Goal: Task Accomplishment & Management: Use online tool/utility

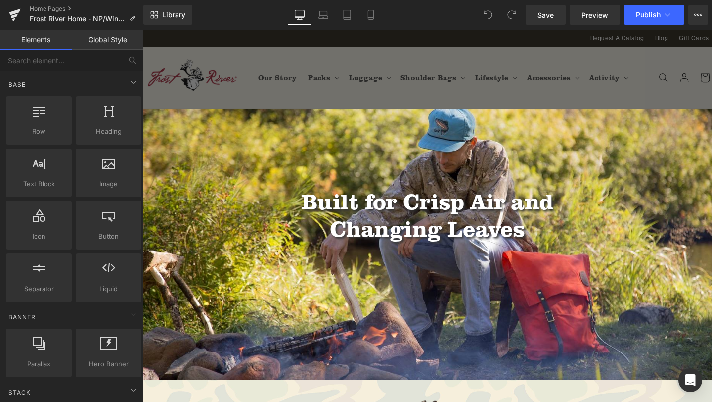
click at [415, 12] on div "Library Desktop Desktop Laptop Tablet Mobile Save Preview Publish Scheduled Vie…" at bounding box center [427, 15] width 569 height 20
click at [421, 12] on div "Library Desktop Desktop Laptop Tablet Mobile Save Preview Publish Scheduled Vie…" at bounding box center [427, 15] width 569 height 20
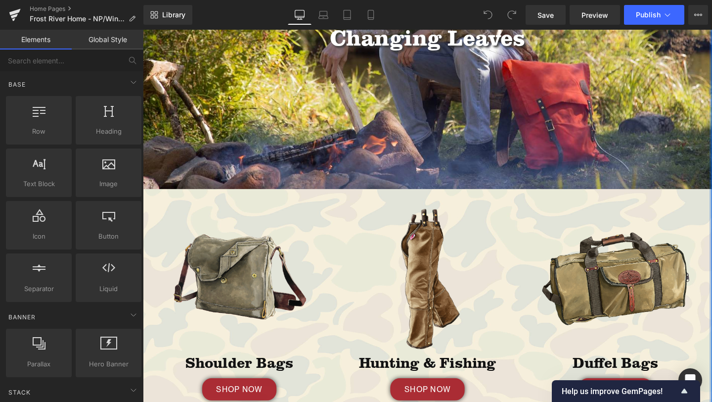
scroll to position [200, 0]
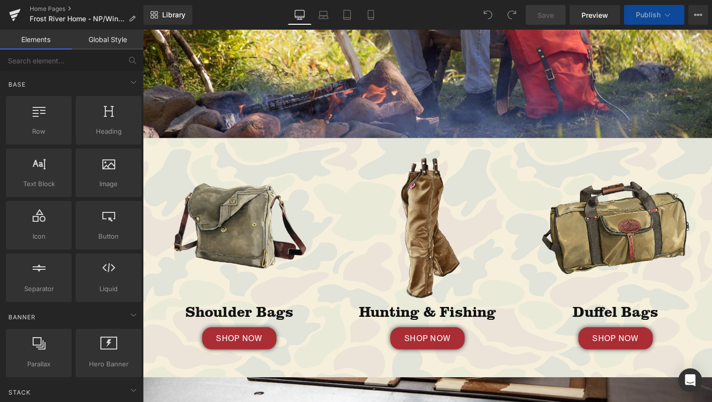
scroll to position [300, 0]
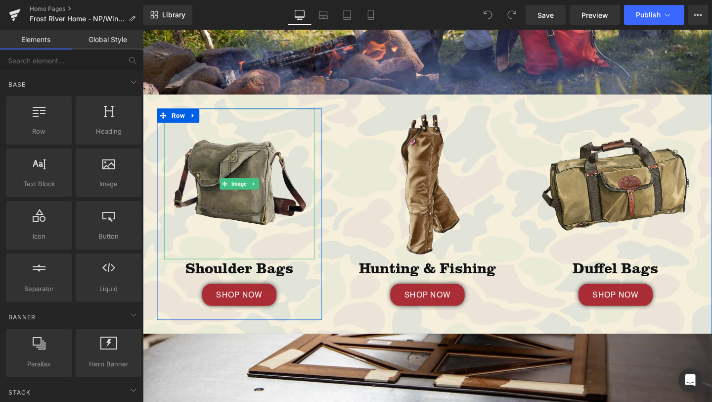
click at [223, 115] on img at bounding box center [244, 191] width 158 height 158
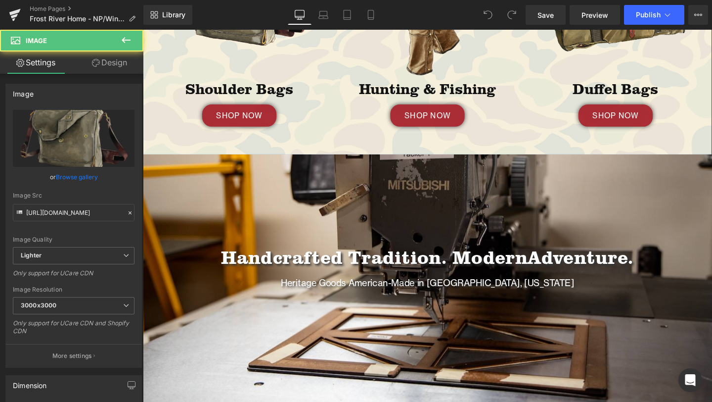
scroll to position [549, 0]
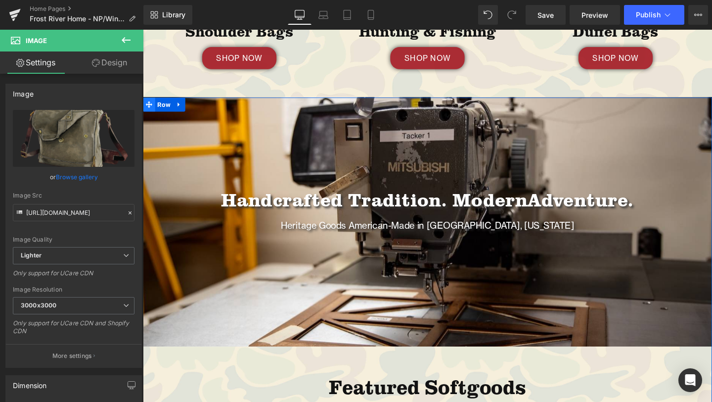
click at [154, 105] on span at bounding box center [149, 108] width 13 height 15
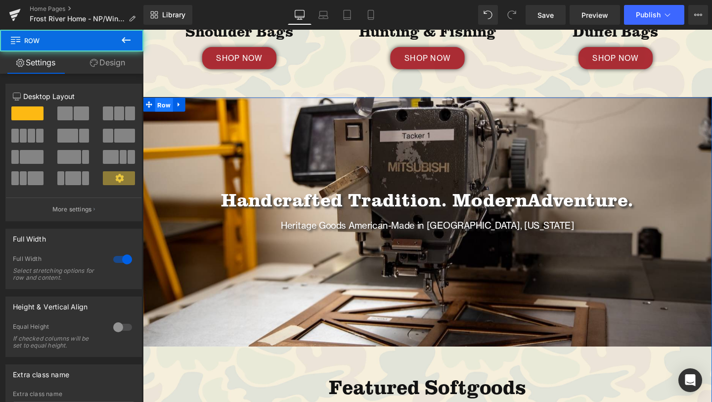
click at [165, 107] on span "Row" at bounding box center [165, 108] width 19 height 15
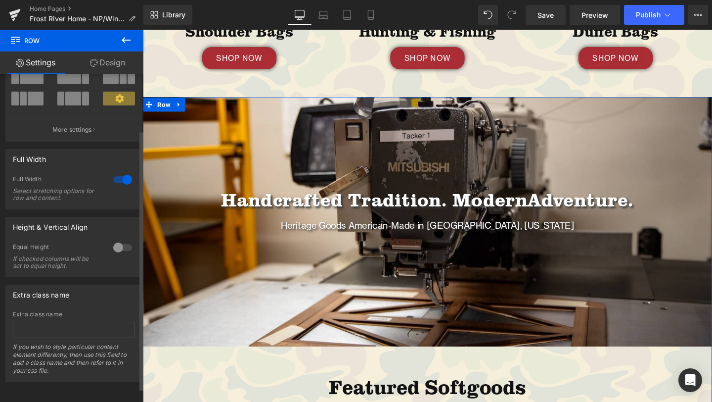
scroll to position [33, 0]
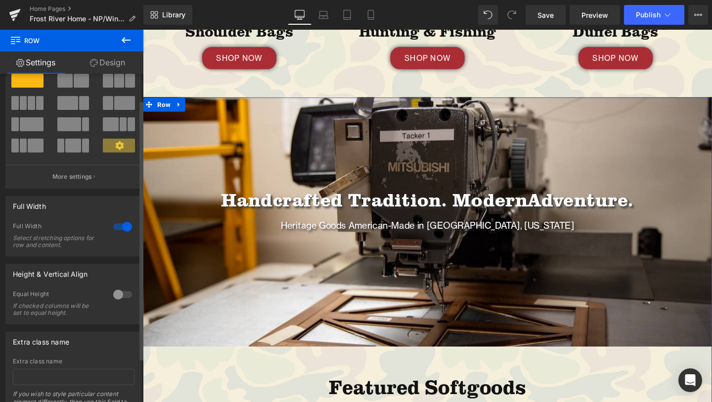
click at [125, 228] on div at bounding box center [123, 227] width 24 height 16
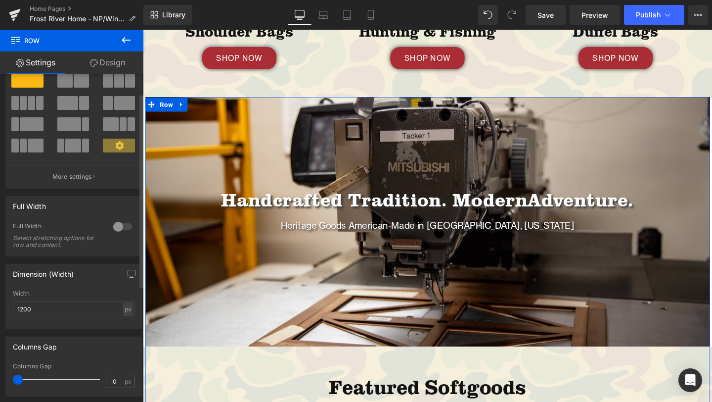
click at [115, 228] on div at bounding box center [123, 227] width 24 height 16
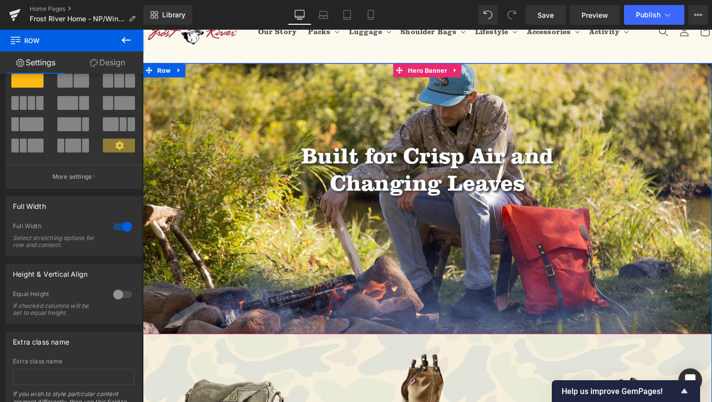
scroll to position [56, 0]
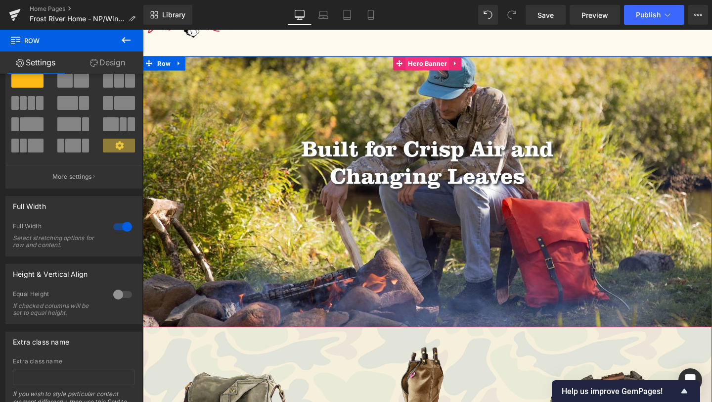
click at [446, 62] on span "Hero Banner" at bounding box center [442, 64] width 46 height 15
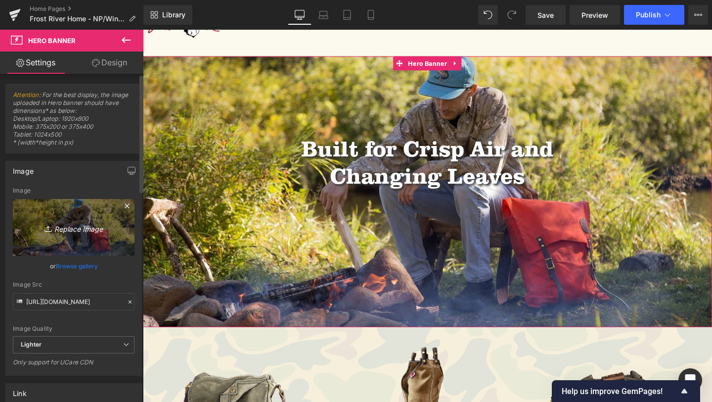
click at [68, 227] on icon "Replace Image" at bounding box center [73, 227] width 79 height 12
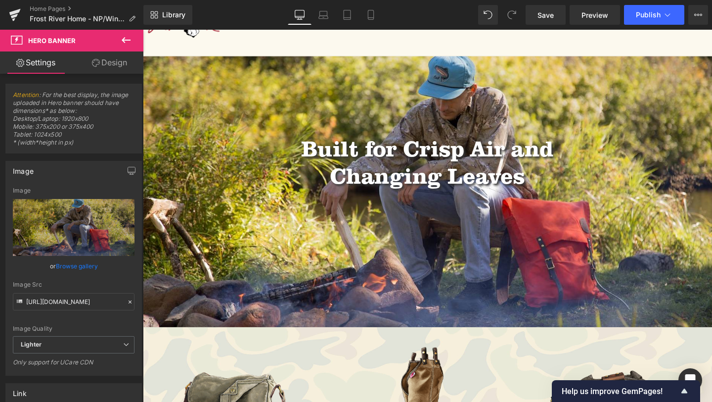
type input "C:\fakepath\NPB_Illustration_Photos-13.jpg"
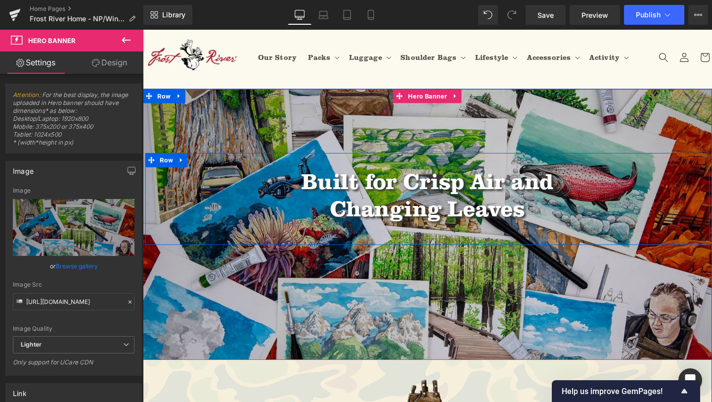
scroll to position [0, 0]
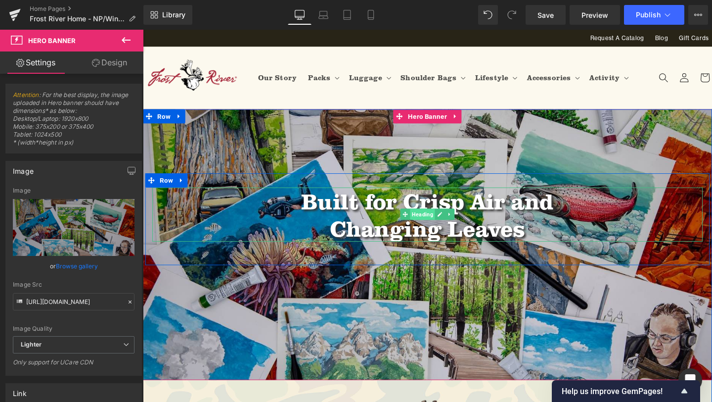
click at [441, 219] on span "Heading" at bounding box center [437, 224] width 26 height 12
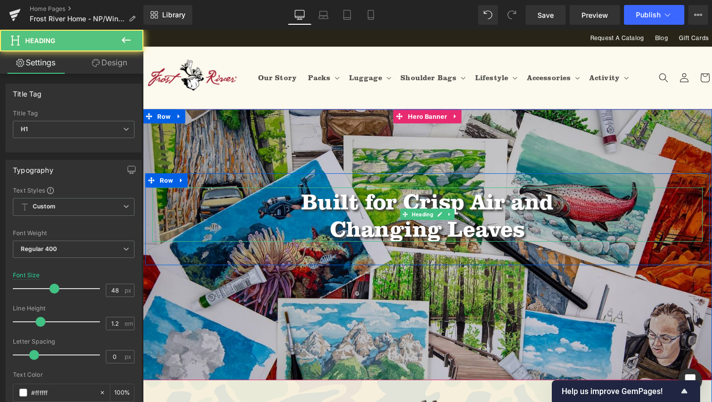
click at [574, 235] on h1 "Changing Leaves" at bounding box center [442, 238] width 579 height 29
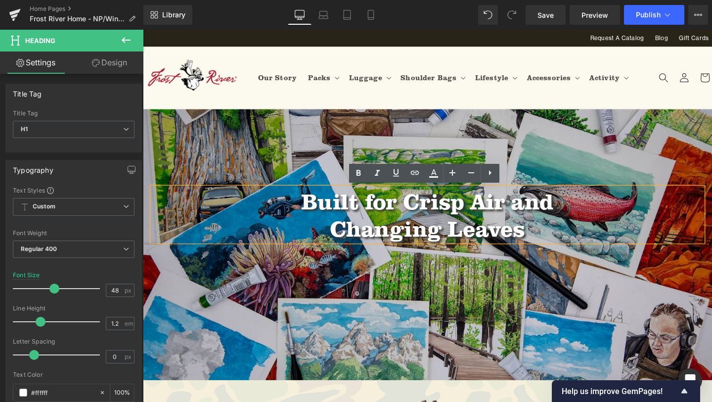
click at [311, 96] on header "Our Story Packs Packs All Packs Day Packs Bushcraft Packs" at bounding box center [442, 79] width 594 height 65
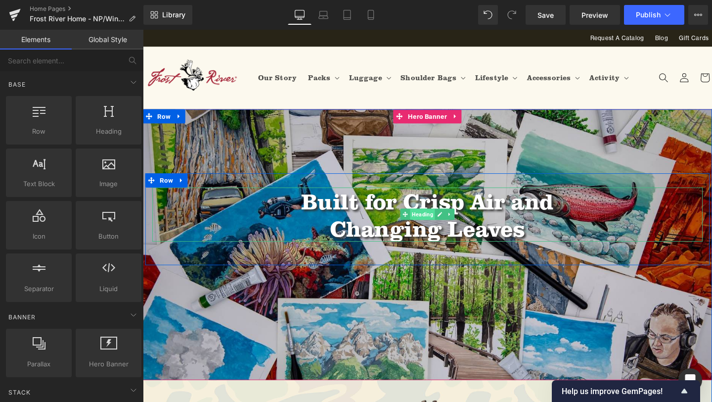
click at [439, 226] on span "Heading" at bounding box center [437, 224] width 26 height 12
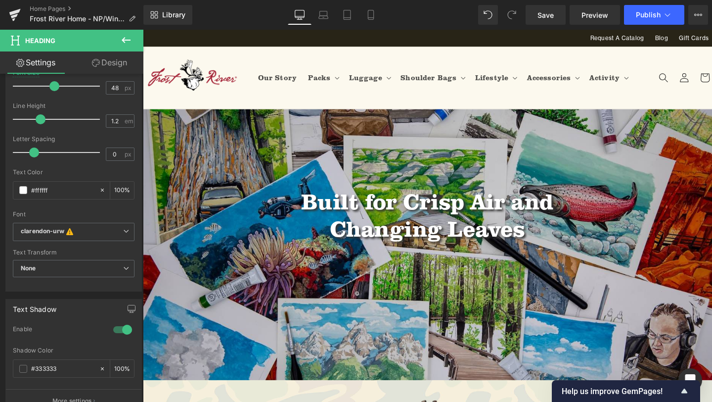
click at [421, 38] on div "Request A Catalog Blog Gift Cards" at bounding box center [442, 38] width 592 height 11
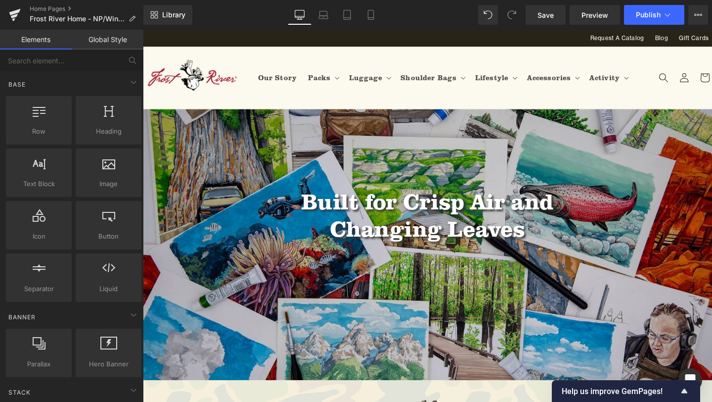
click at [421, 48] on header "Our Story Packs Packs All Packs Day Packs Bushcraft Packs" at bounding box center [442, 79] width 594 height 65
click at [322, 16] on icon at bounding box center [323, 17] width 9 height 3
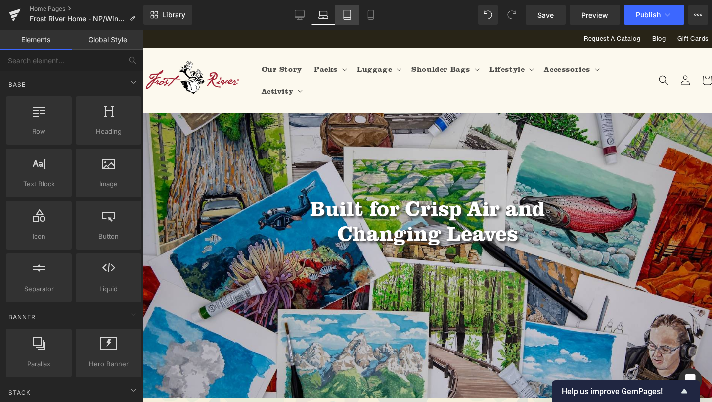
scroll to position [83, 0]
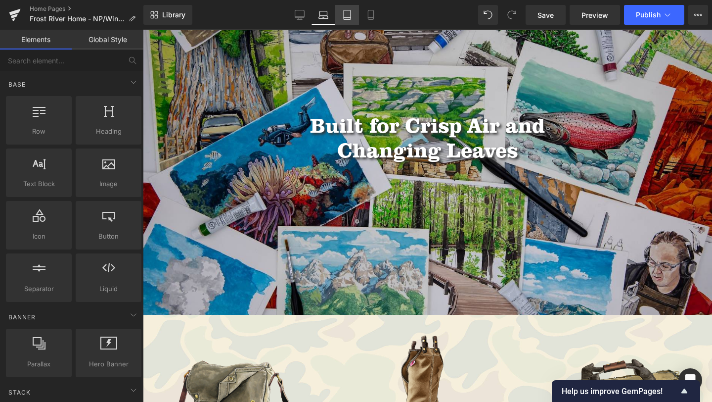
click at [341, 15] on link "Tablet" at bounding box center [347, 15] width 24 height 20
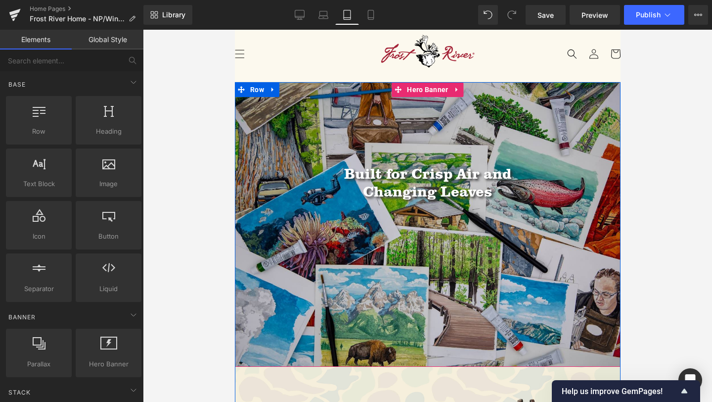
scroll to position [25, 0]
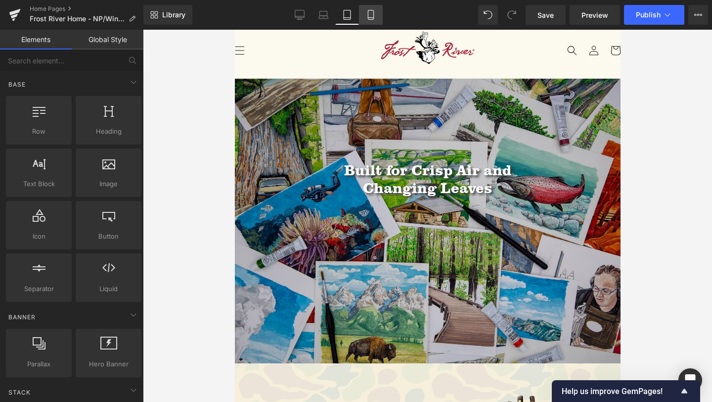
click at [370, 20] on link "Mobile" at bounding box center [371, 15] width 24 height 20
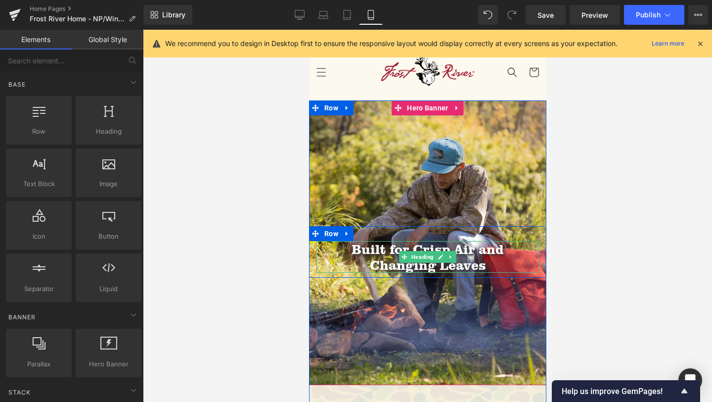
scroll to position [2, 0]
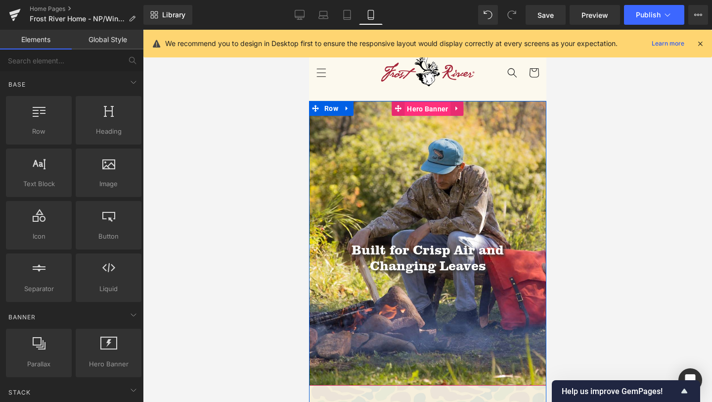
click at [425, 107] on span "Hero Banner" at bounding box center [427, 108] width 46 height 15
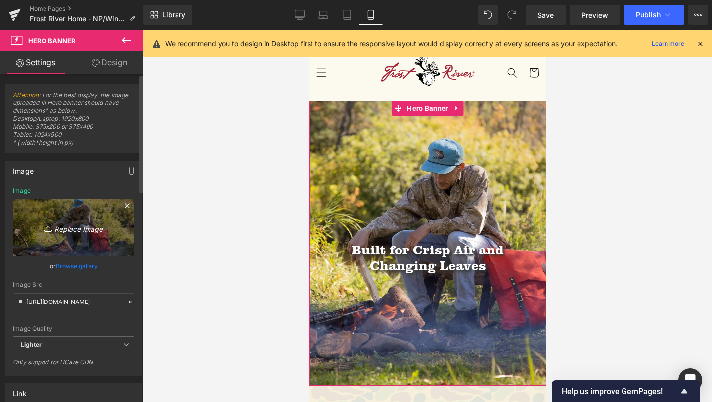
click at [94, 215] on link "Replace Image" at bounding box center [74, 227] width 122 height 57
type input "C:\fakepath\NPB_Illustration_Photos-13.jpg"
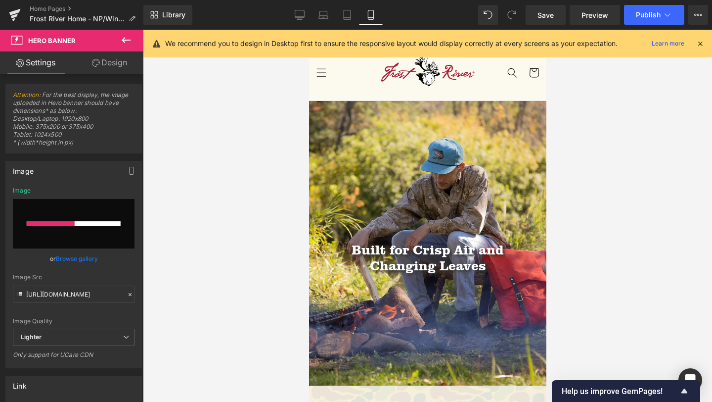
click at [700, 41] on icon at bounding box center [700, 43] width 9 height 9
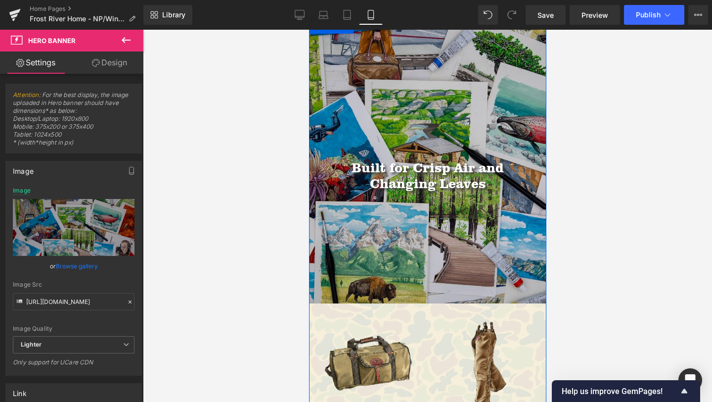
scroll to position [0, 0]
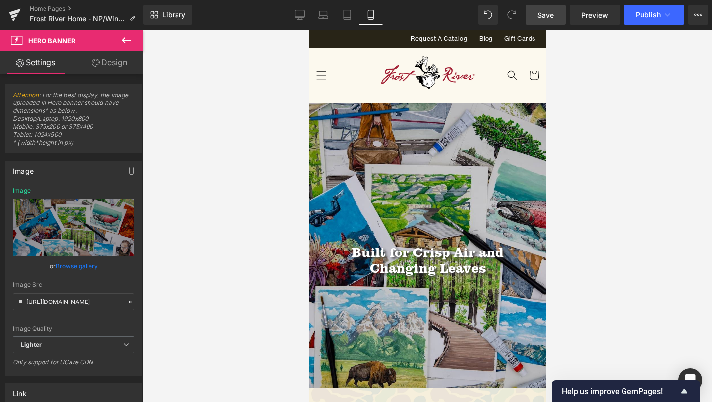
click at [542, 12] on span "Save" at bounding box center [546, 15] width 16 height 10
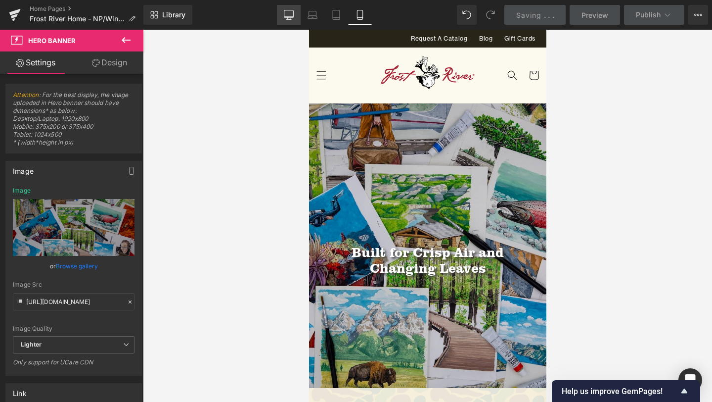
click at [287, 15] on icon at bounding box center [289, 15] width 10 height 10
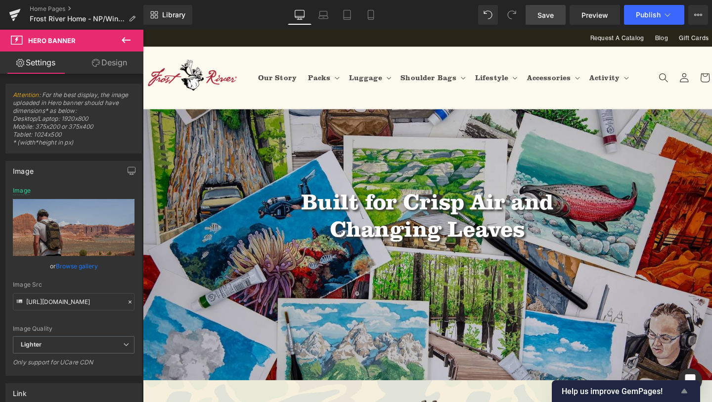
click at [687, 392] on icon "Show survey - Help us improve GemPages!" at bounding box center [685, 390] width 6 height 4
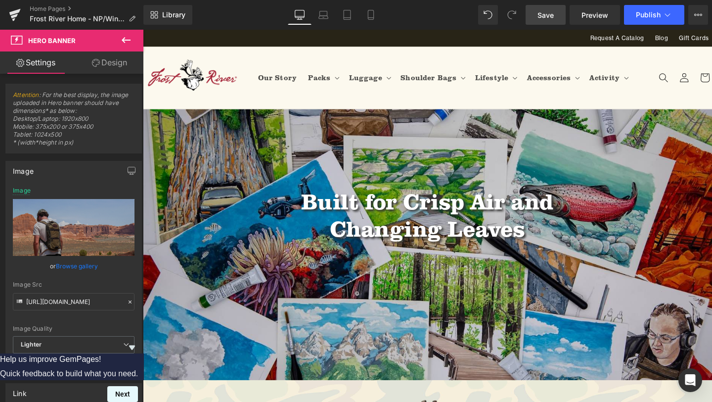
click at [138, 386] on button "Next" at bounding box center [122, 394] width 31 height 16
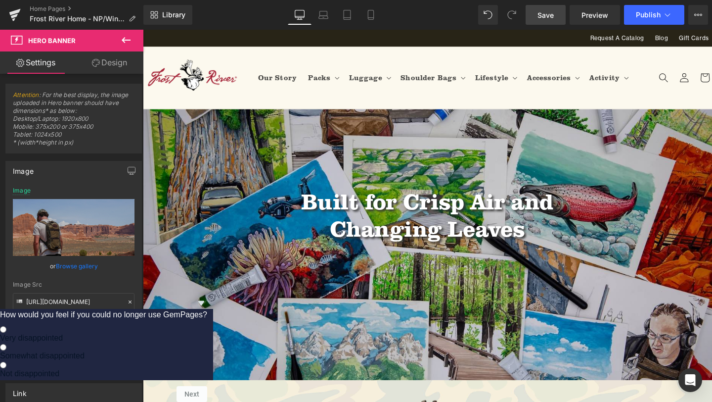
click at [207, 362] on label "Not disappointed" at bounding box center [103, 369] width 207 height 18
click at [6, 362] on input "Not disappointed" at bounding box center [3, 365] width 6 height 6
radio input "true"
click at [207, 386] on button "Next" at bounding box center [192, 394] width 31 height 16
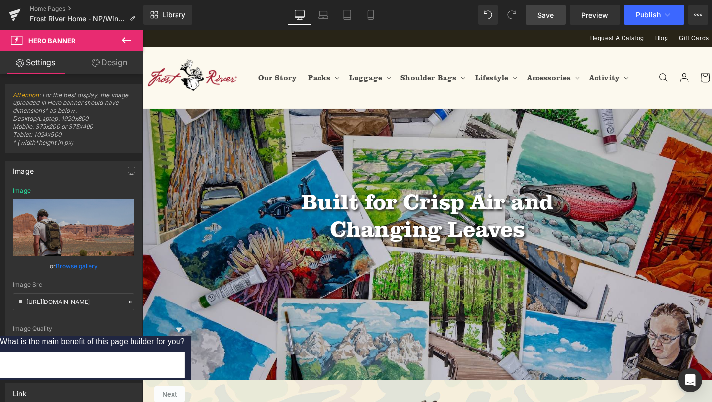
click at [185, 323] on icon "Hide survey" at bounding box center [179, 329] width 12 height 12
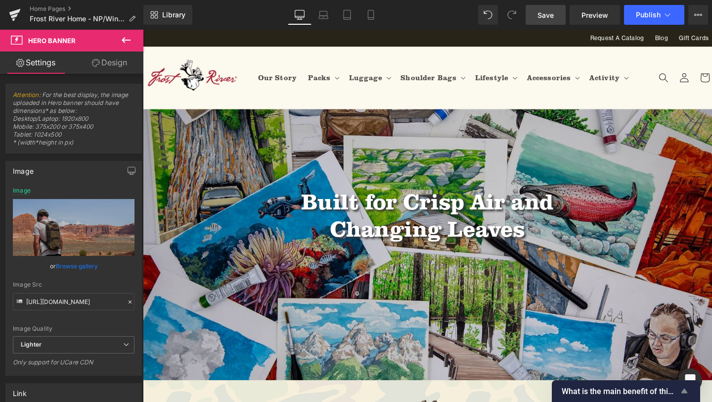
click at [681, 391] on icon "Show survey - What is the main benefit of this page builder for you?" at bounding box center [685, 391] width 12 height 12
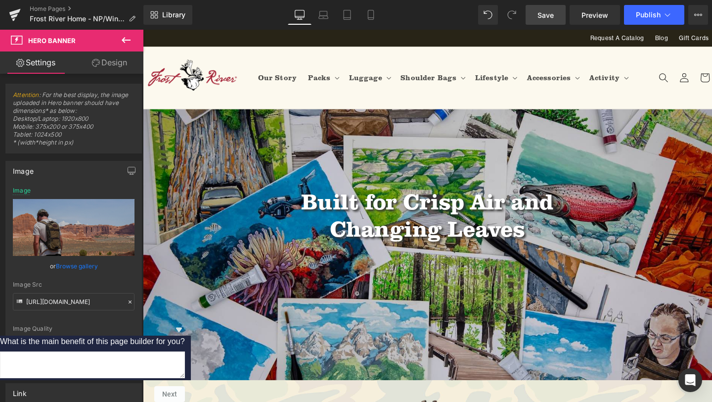
click at [185, 351] on textarea at bounding box center [92, 364] width 185 height 27
type textarea "Fairly easy to use"
click at [185, 386] on button "Next" at bounding box center [169, 394] width 31 height 16
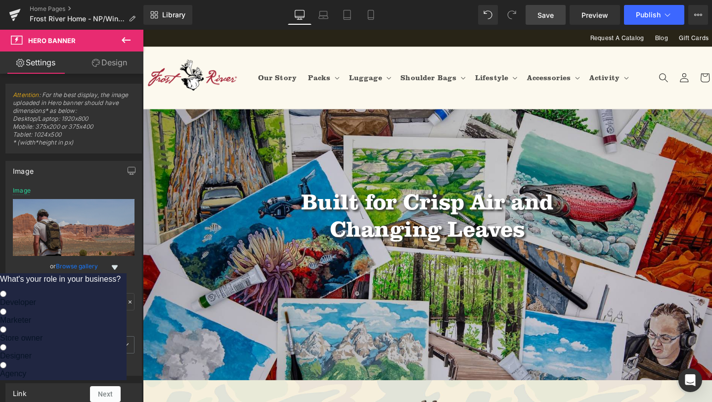
click at [121, 307] on label "Marketer" at bounding box center [60, 316] width 121 height 18
click at [6, 308] on input "Marketer" at bounding box center [3, 311] width 6 height 6
radio input "true"
click at [121, 386] on button "Next" at bounding box center [105, 394] width 31 height 16
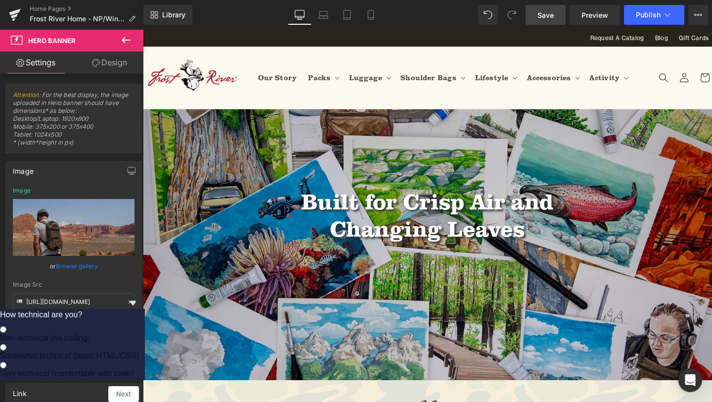
click at [139, 324] on label "Non-technical (no coding)" at bounding box center [69, 333] width 139 height 18
click at [6, 326] on input "Non-technical (no coding)" at bounding box center [3, 329] width 6 height 6
radio input "true"
click at [139, 386] on button "Next" at bounding box center [123, 394] width 31 height 16
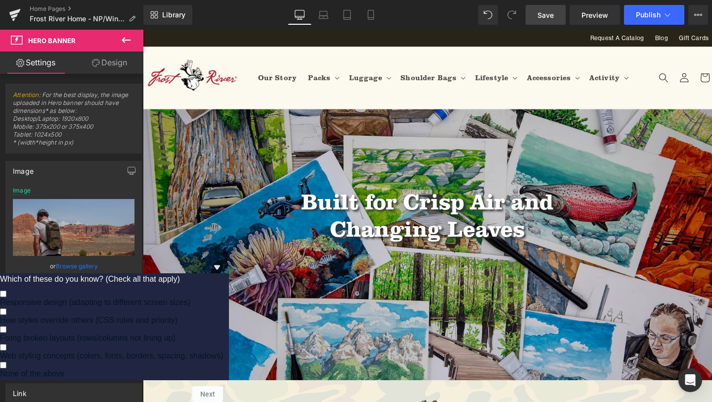
click at [190, 298] on span "Responsive design (adapting to different screen sizes)" at bounding box center [95, 302] width 190 height 8
click at [6, 290] on input "Responsive design (adapting to different screen sizes)" at bounding box center [3, 293] width 6 height 6
checkbox input "true"
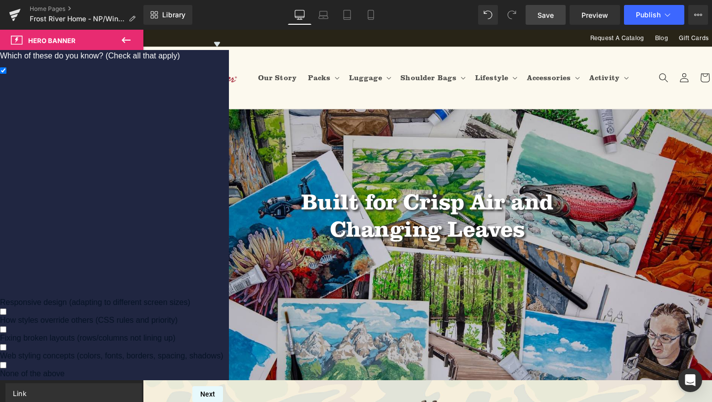
click at [223, 386] on button "Next" at bounding box center [207, 394] width 31 height 16
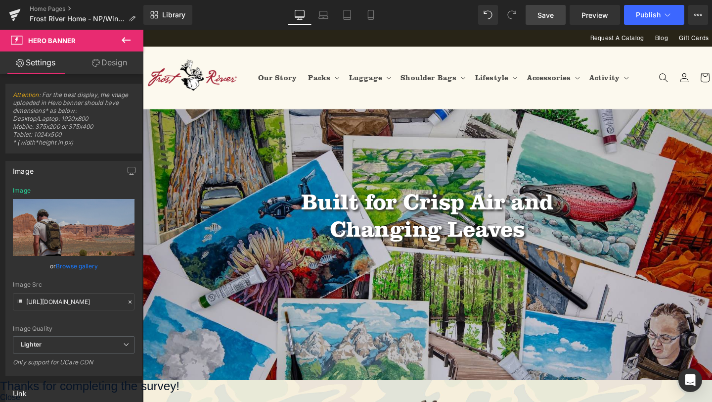
click at [20, 393] on button "Close" at bounding box center [10, 397] width 20 height 9
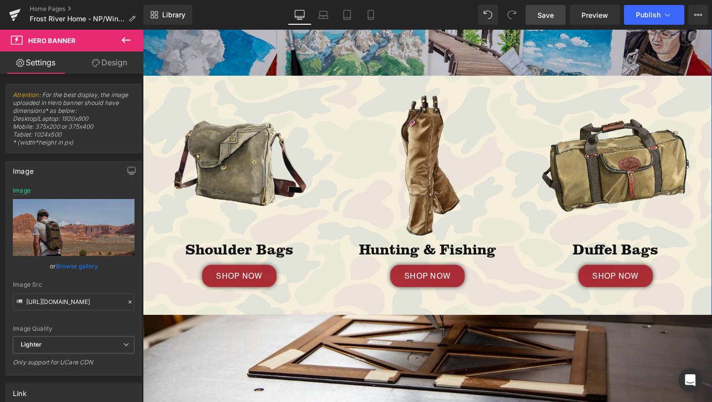
scroll to position [321, 0]
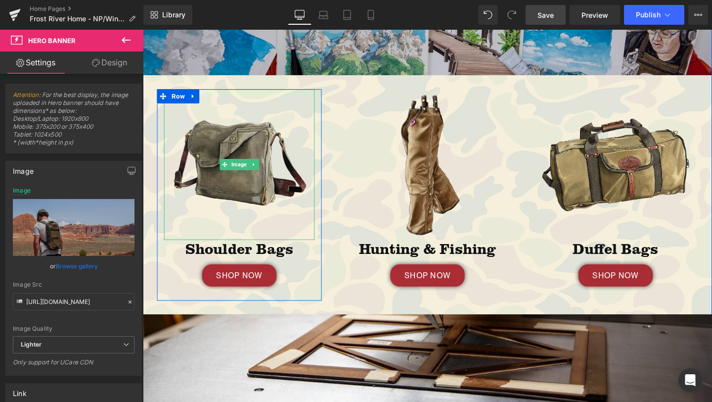
click at [219, 111] on img at bounding box center [244, 171] width 158 height 158
